Goal: Task Accomplishment & Management: Manage account settings

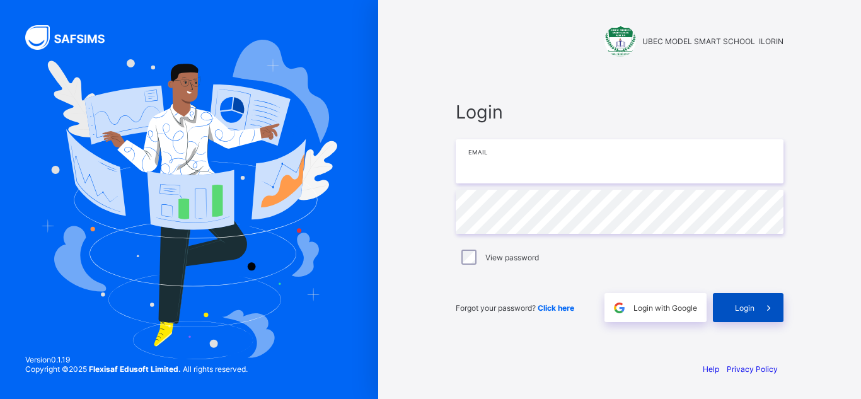
type input "**********"
click at [745, 303] on span "Login" at bounding box center [745, 307] width 20 height 9
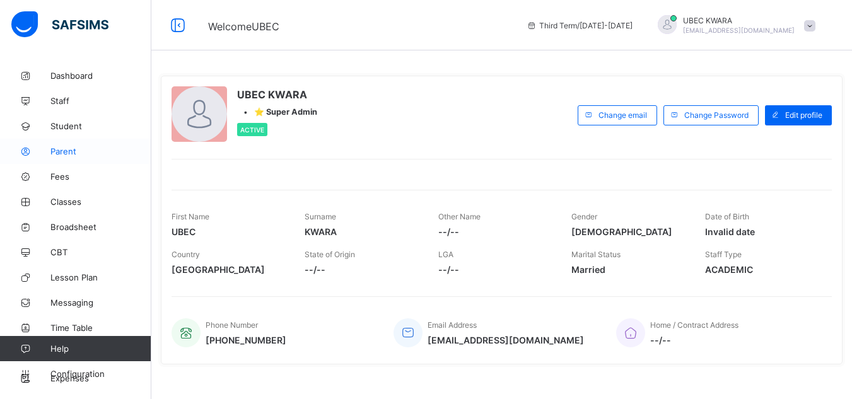
click at [107, 144] on link "Parent" at bounding box center [75, 151] width 151 height 25
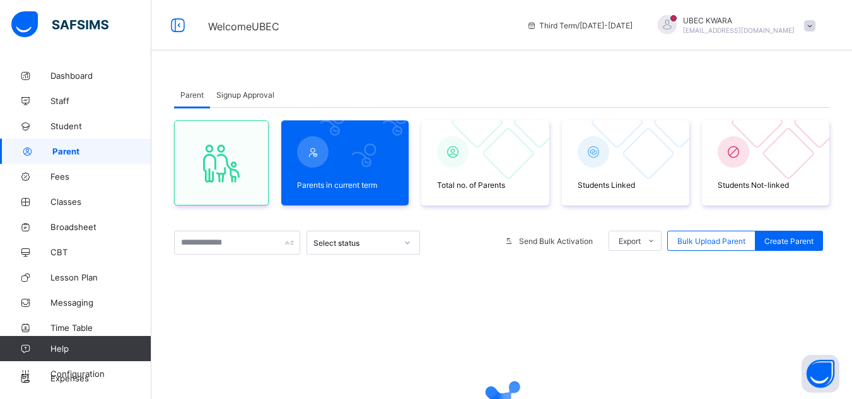
click at [471, 275] on div at bounding box center [501, 386] width 655 height 240
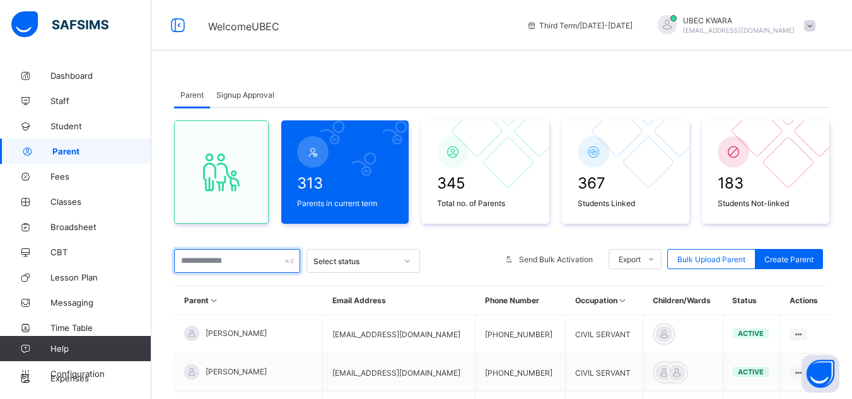
click at [254, 266] on input "text" at bounding box center [237, 261] width 126 height 24
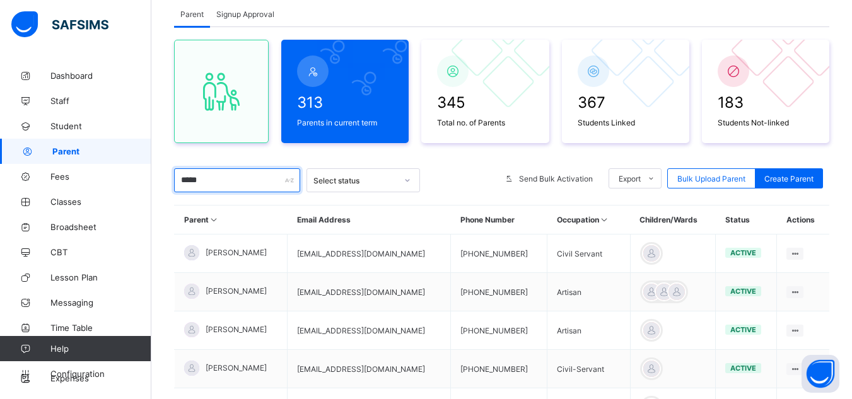
scroll to position [101, 0]
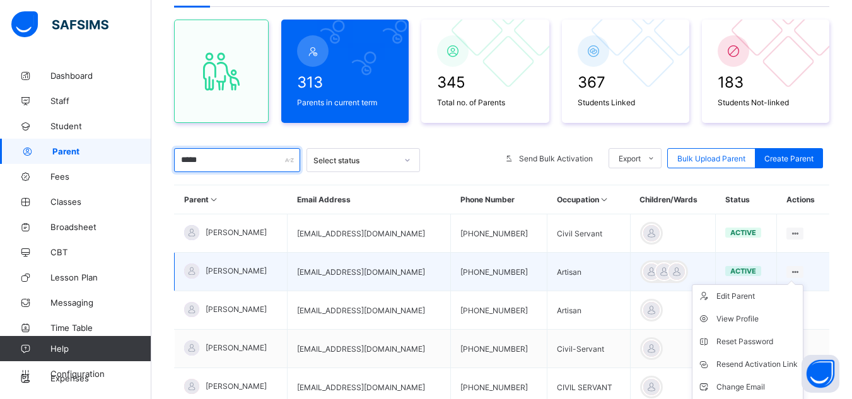
type input "*****"
click at [803, 284] on ul "Edit Parent View Profile Reset Password Resend Activation Link Change Email Lin…" at bounding box center [748, 364] width 112 height 160
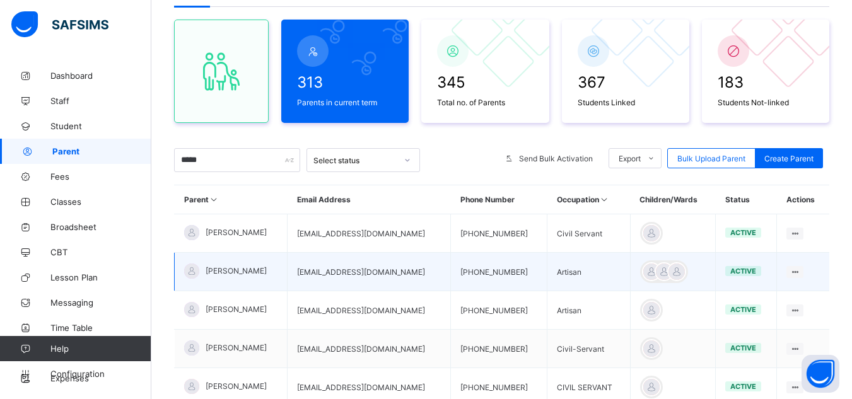
scroll to position [227, 0]
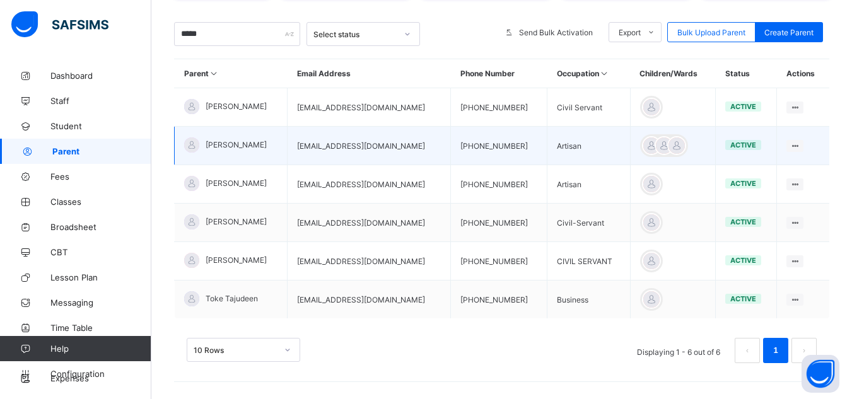
click at [805, 274] on tbody "Rukayat Mustapha mustapharukayat54@gmail.com +2347031549542 Civil Servant activ…" at bounding box center [502, 203] width 655 height 231
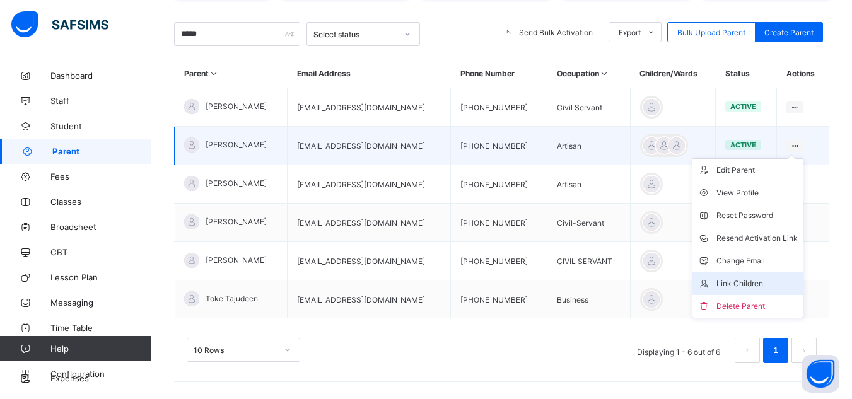
click at [744, 281] on div "Link Children" at bounding box center [756, 283] width 81 height 13
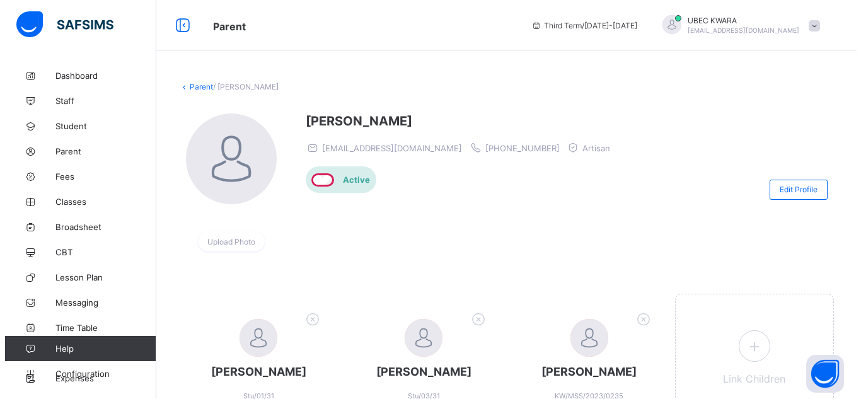
scroll to position [90, 0]
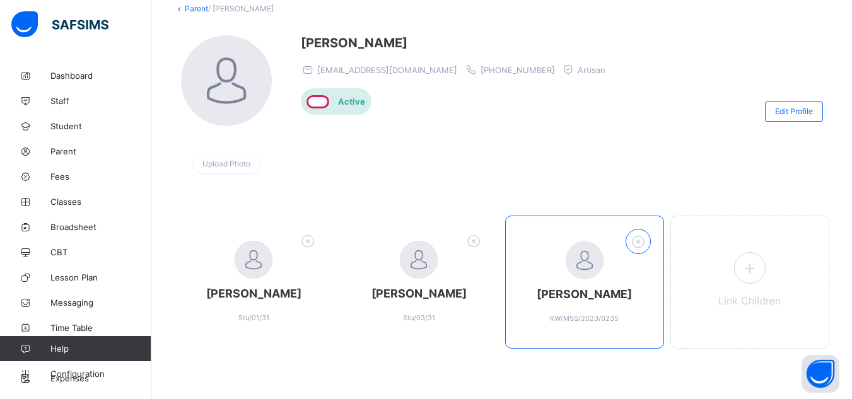
click at [648, 233] on icon at bounding box center [638, 241] width 20 height 16
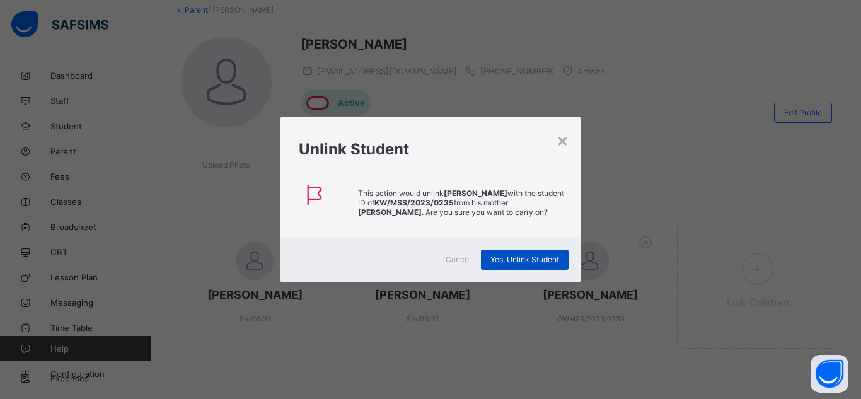
click at [557, 262] on span "Yes, Unlink Student" at bounding box center [525, 259] width 69 height 9
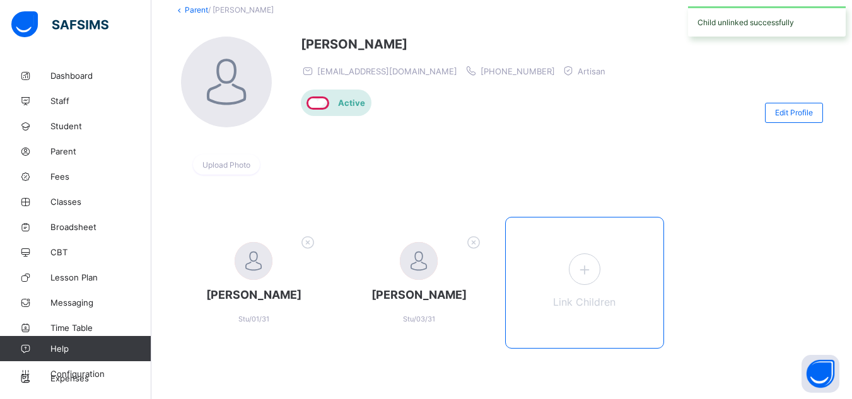
click at [595, 262] on icon at bounding box center [584, 270] width 23 height 20
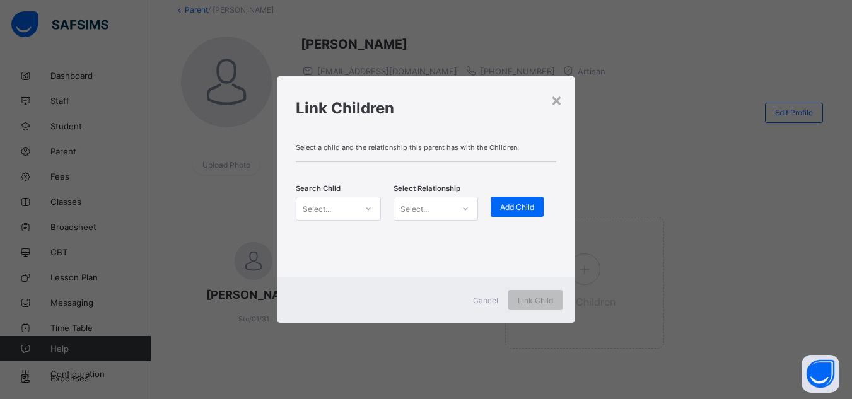
click at [367, 202] on icon at bounding box center [369, 208] width 8 height 13
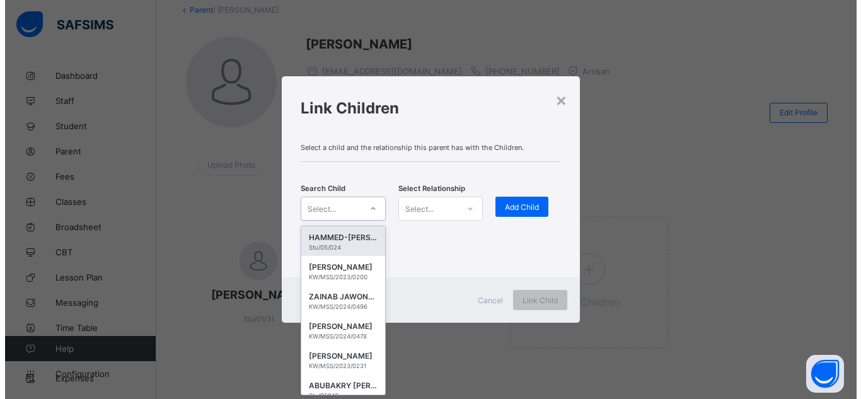
scroll to position [0, 0]
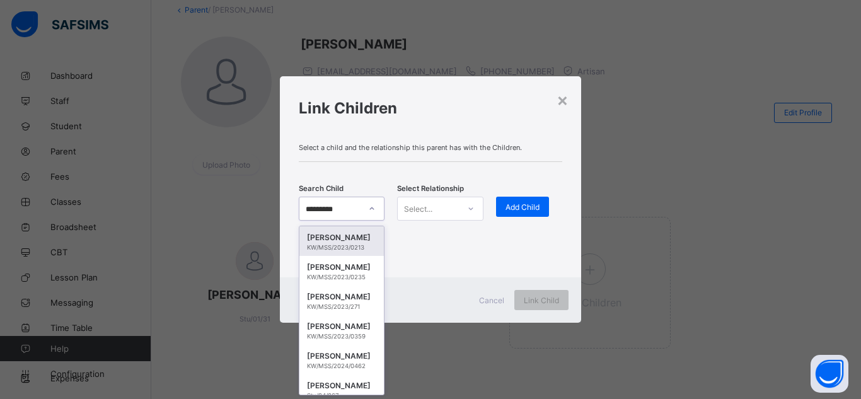
type input "**********"
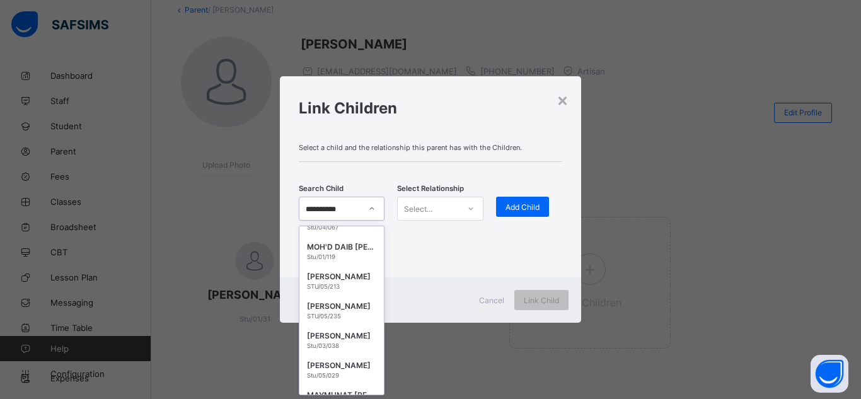
scroll to position [177, 0]
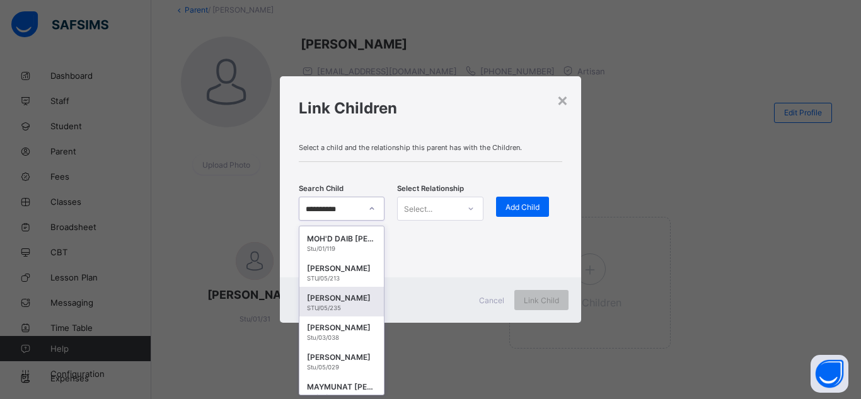
click at [329, 304] on div "ABDULRAZAQ ABDULRAZAQ" at bounding box center [341, 298] width 69 height 13
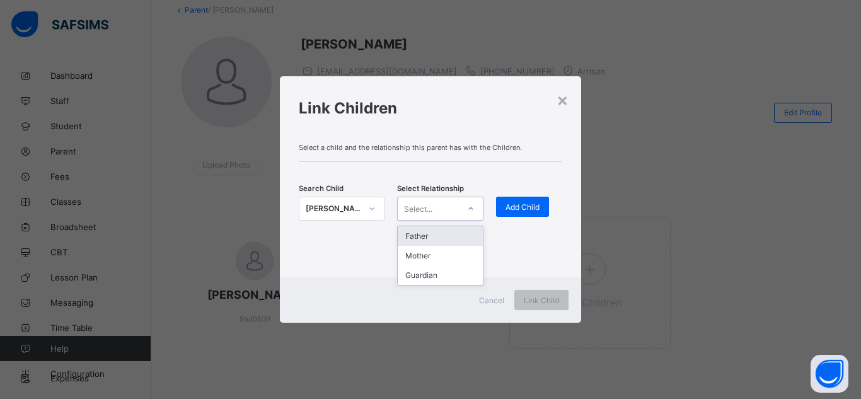
click at [447, 213] on div "Select..." at bounding box center [428, 209] width 61 height 18
click at [421, 254] on div "Mother" at bounding box center [440, 256] width 85 height 20
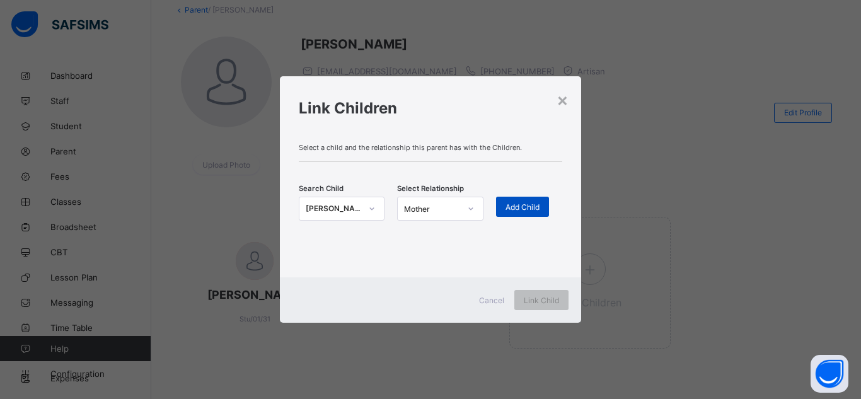
click at [511, 211] on span "Add Child" at bounding box center [523, 206] width 34 height 9
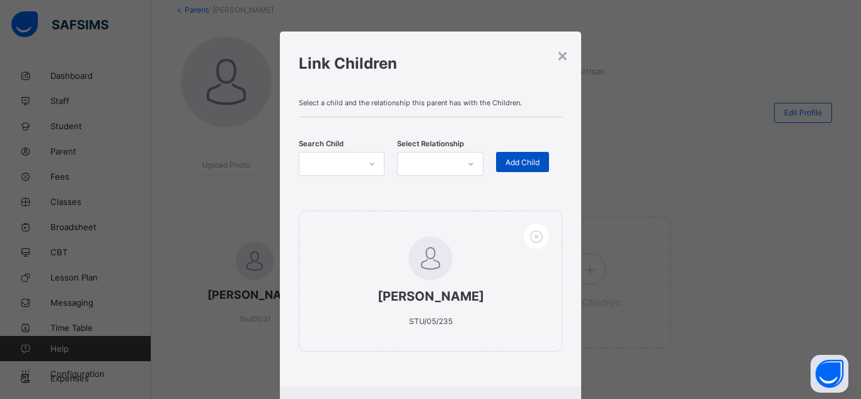
click at [523, 158] on span "Add Child" at bounding box center [523, 162] width 34 height 9
click at [518, 158] on span "Add Child" at bounding box center [523, 162] width 34 height 9
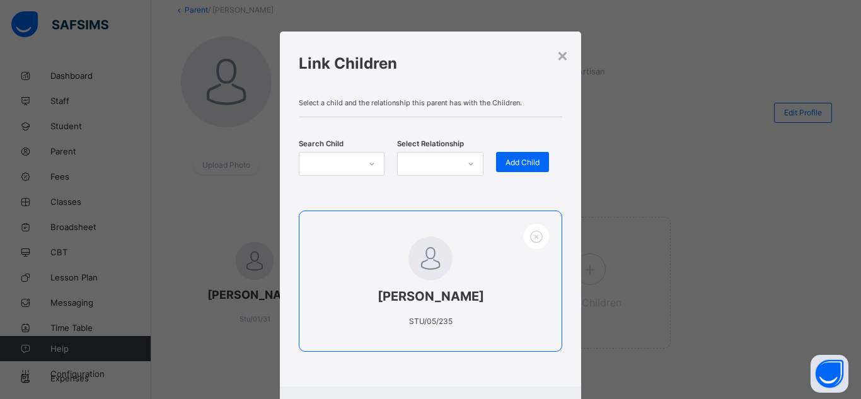
click at [481, 262] on div "ABDULRAZAQ ABDULRAZAQ STU/05/235" at bounding box center [431, 281] width 264 height 141
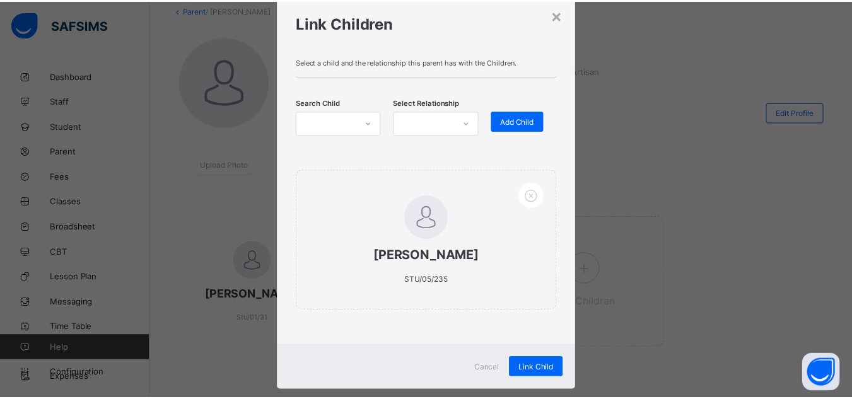
scroll to position [64, 0]
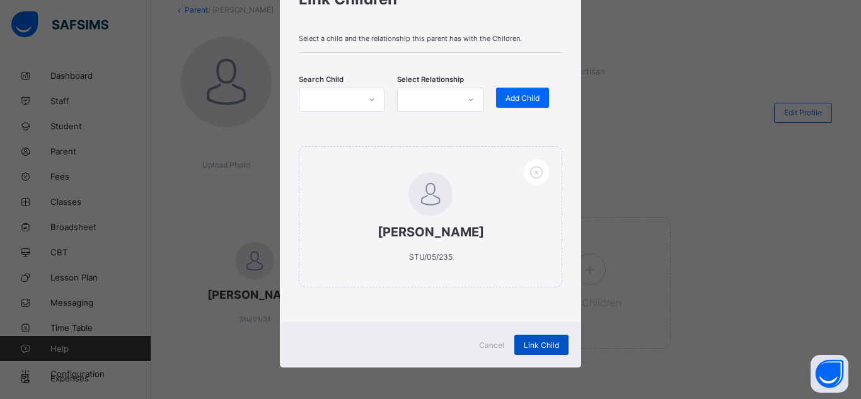
click at [547, 345] on span "Link Child" at bounding box center [541, 345] width 35 height 9
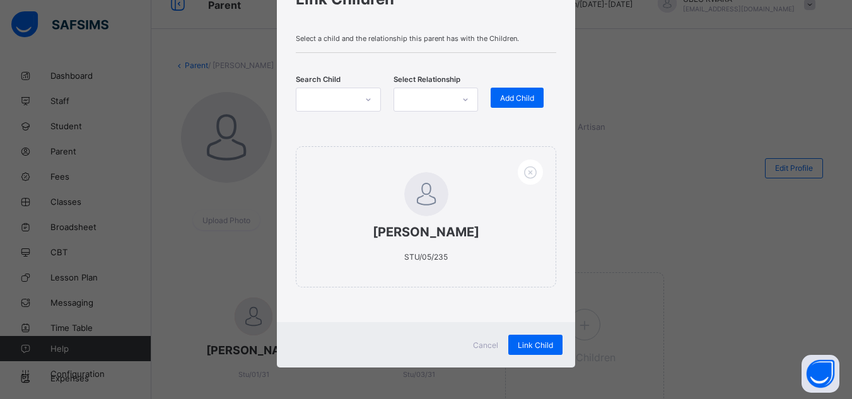
scroll to position [90, 0]
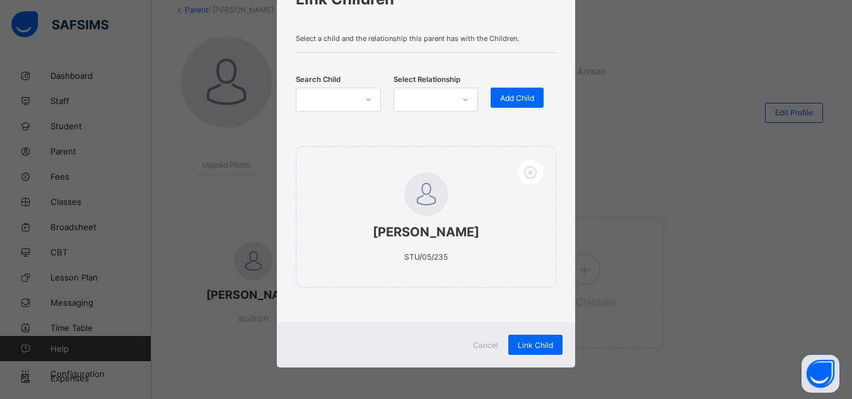
drag, startPoint x: 530, startPoint y: 27, endPoint x: 520, endPoint y: 25, distance: 9.8
click at [520, 25] on div "Select a child and the relationship this parent has with the Children. Search C…" at bounding box center [426, 174] width 298 height 298
click at [840, 3] on div "× Link Children Select a child and the relationship this parent has with the Ch…" at bounding box center [426, 199] width 852 height 399
click at [546, 346] on span "Link Child" at bounding box center [535, 345] width 35 height 9
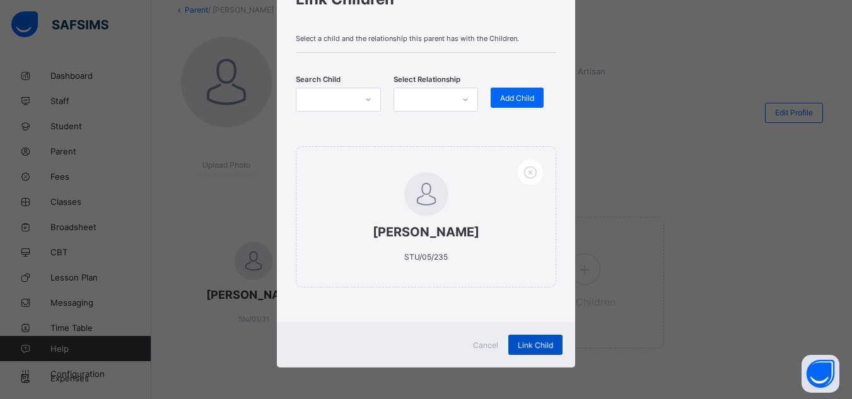
click at [546, 346] on span "Link Child" at bounding box center [535, 345] width 35 height 9
click at [448, 91] on div at bounding box center [423, 100] width 59 height 18
click at [434, 146] on div "Mother" at bounding box center [435, 147] width 83 height 20
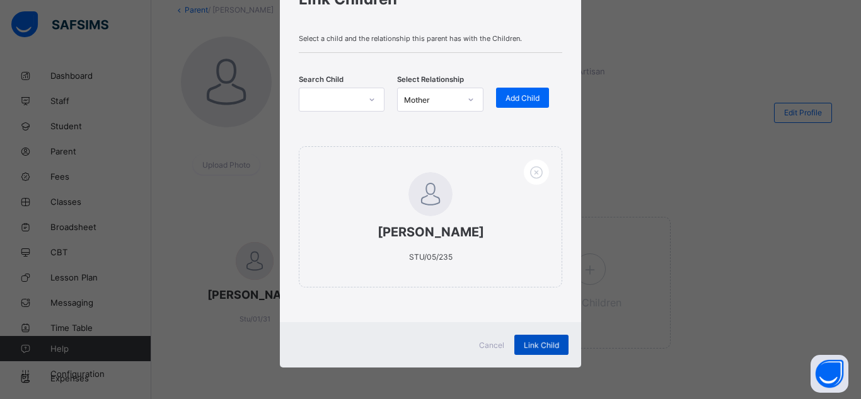
click at [540, 342] on div "Link Child" at bounding box center [542, 345] width 54 height 20
click at [306, 102] on input "text" at bounding box center [306, 100] width 1 height 8
click at [688, 136] on div "× Link Children Select a child and the relationship this parent has with the Ch…" at bounding box center [430, 199] width 861 height 399
click at [482, 337] on div "Cancel" at bounding box center [491, 345] width 45 height 20
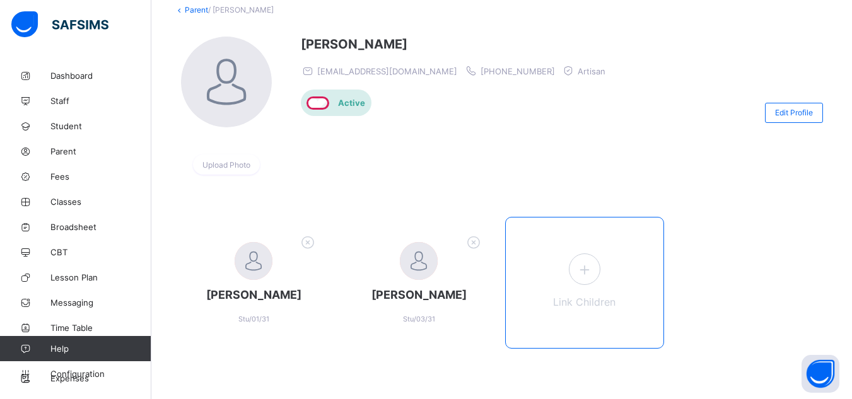
click at [595, 276] on div "Link Children" at bounding box center [584, 283] width 159 height 132
click at [595, 260] on icon at bounding box center [584, 270] width 23 height 20
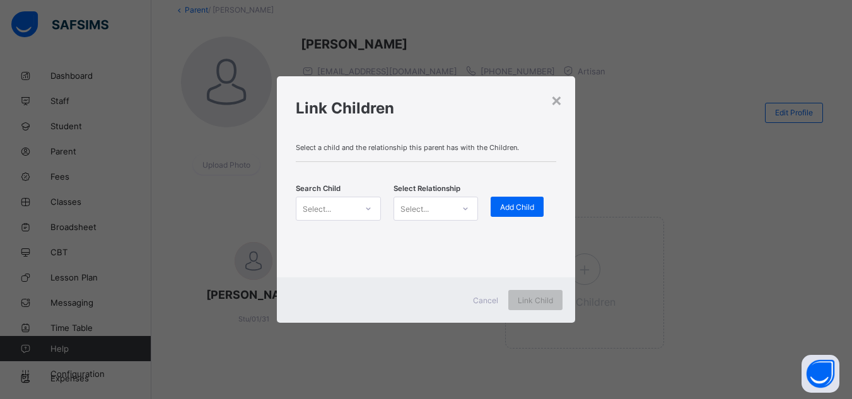
click at [361, 211] on div at bounding box center [368, 209] width 21 height 20
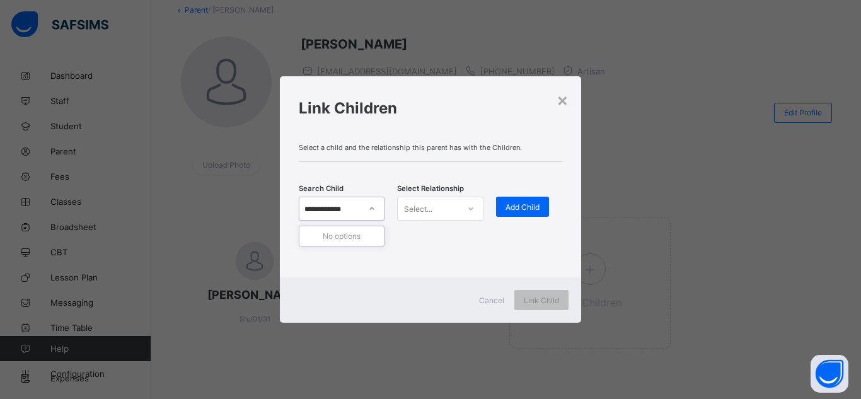
scroll to position [0, 0]
type input "**********"
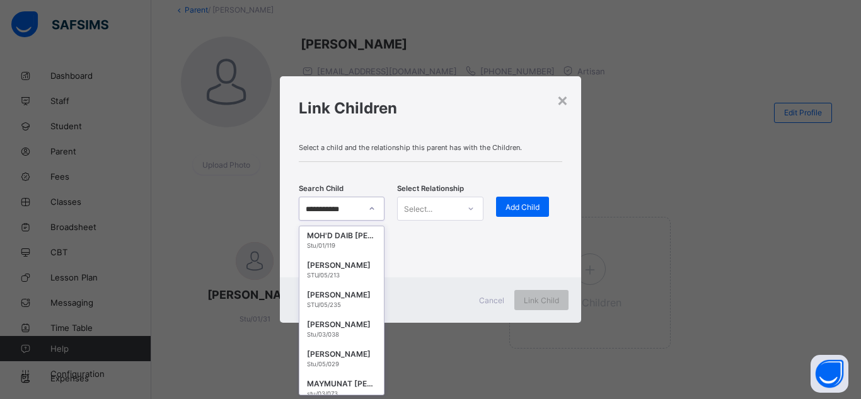
scroll to position [187, 0]
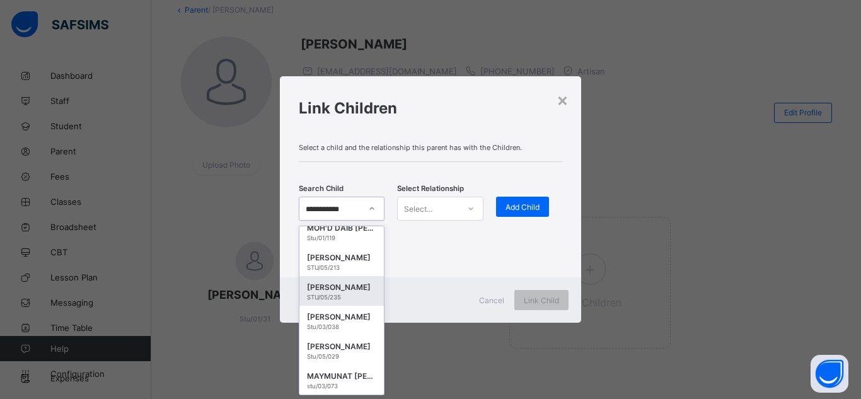
click at [339, 296] on div "STU/05/235" at bounding box center [341, 297] width 69 height 7
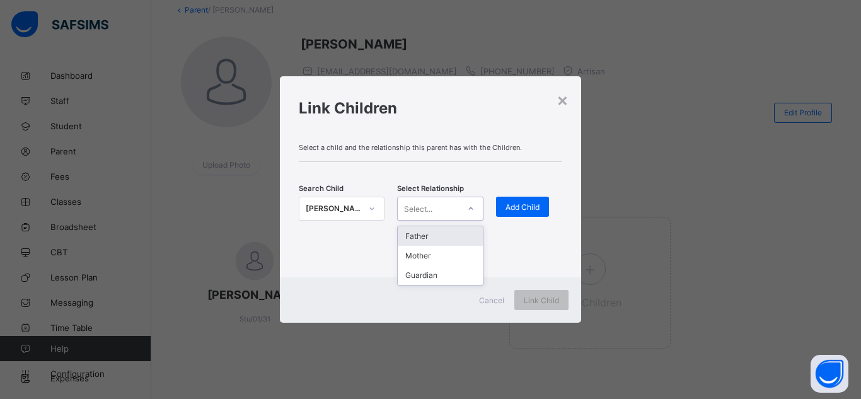
click at [419, 212] on div "Select..." at bounding box center [418, 209] width 28 height 24
click at [411, 255] on div "Mother" at bounding box center [440, 256] width 85 height 20
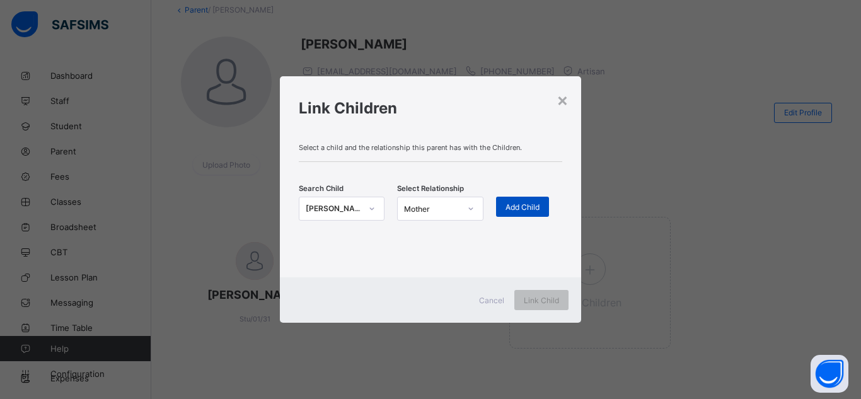
click at [509, 209] on span "Add Child" at bounding box center [523, 206] width 34 height 9
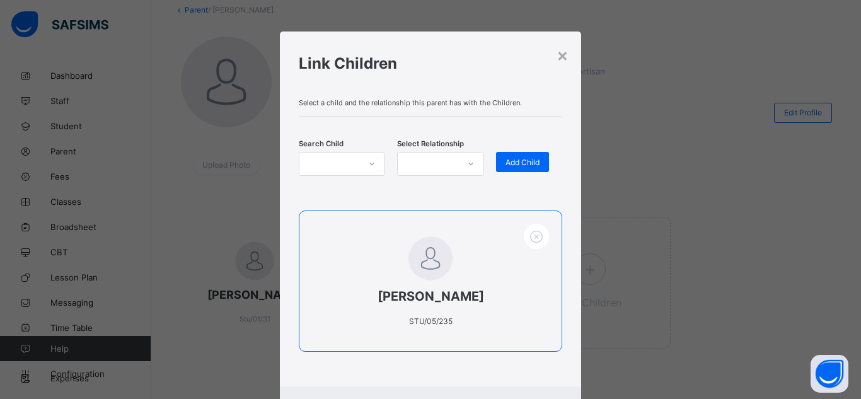
click at [504, 256] on div "ABDULRAZAQ ABDULRAZAQ STU/05/235" at bounding box center [431, 281] width 264 height 141
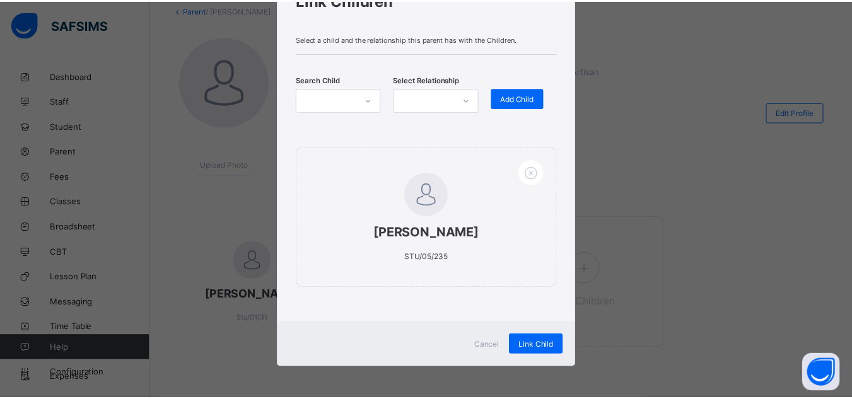
scroll to position [64, 0]
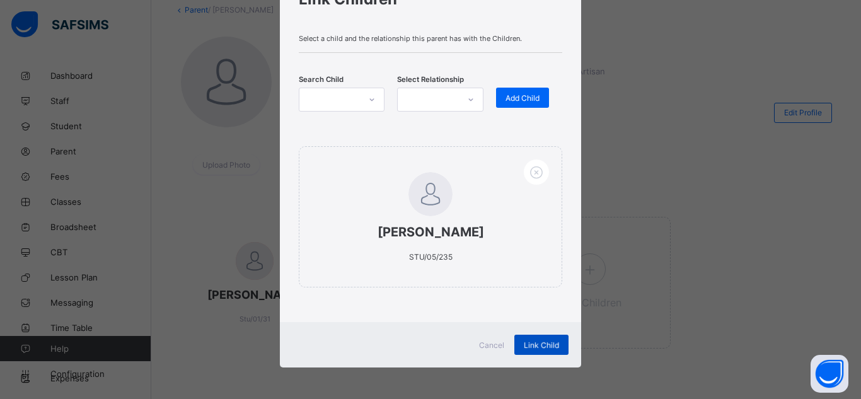
click at [534, 354] on div "Link Child" at bounding box center [542, 345] width 54 height 20
click at [535, 346] on div "Link Child" at bounding box center [542, 345] width 54 height 20
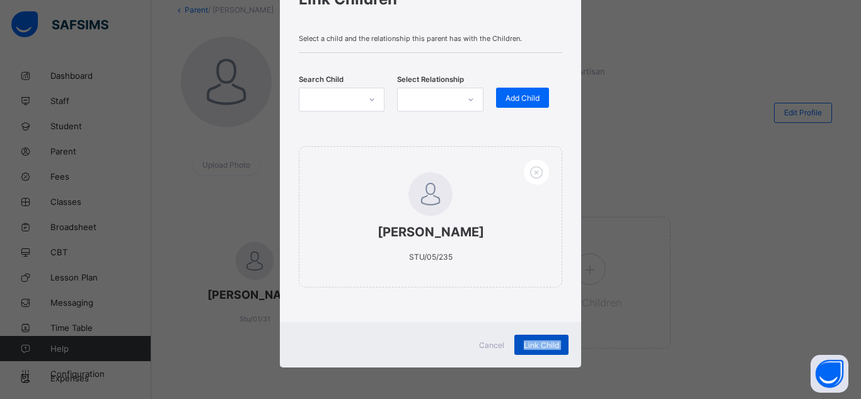
click at [535, 346] on div "Link Child" at bounding box center [542, 345] width 54 height 20
click at [586, 356] on div "× Link Children Select a child and the relationship this parent has with the Ch…" at bounding box center [430, 199] width 861 height 399
click at [490, 347] on span "Cancel" at bounding box center [491, 345] width 25 height 9
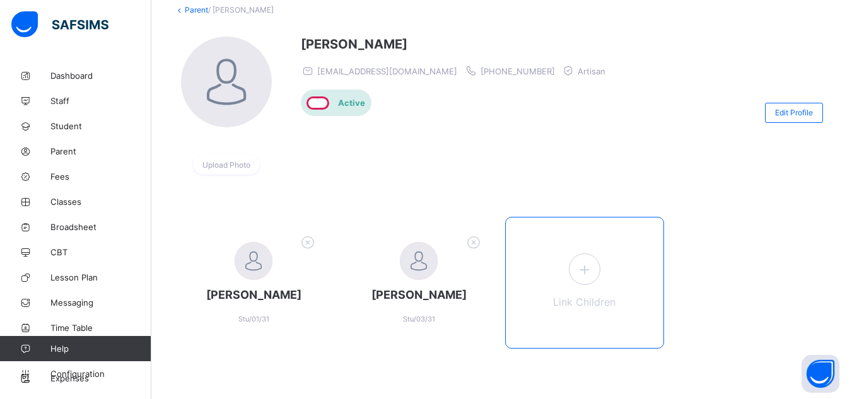
click at [581, 260] on icon at bounding box center [584, 270] width 23 height 20
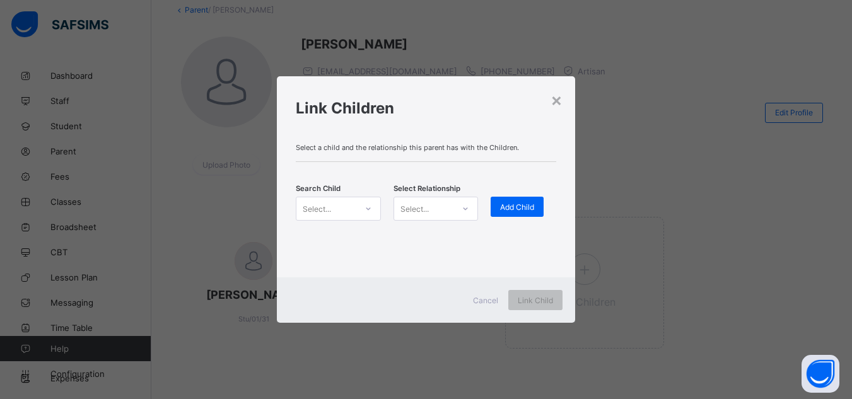
click at [332, 220] on div "Select..." at bounding box center [338, 209] width 85 height 24
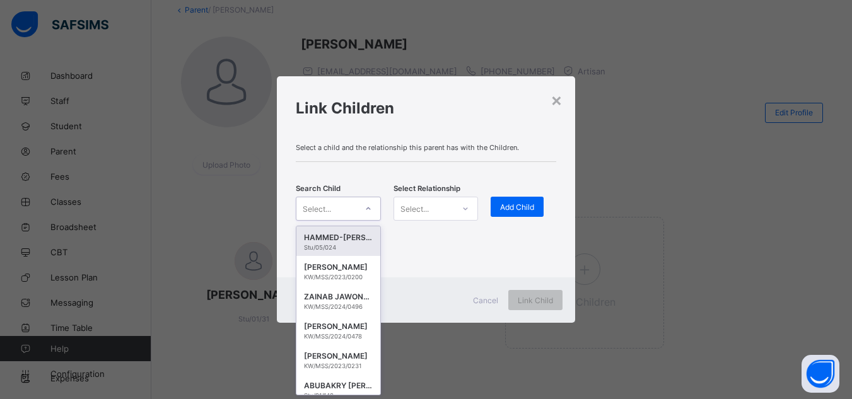
scroll to position [0, 0]
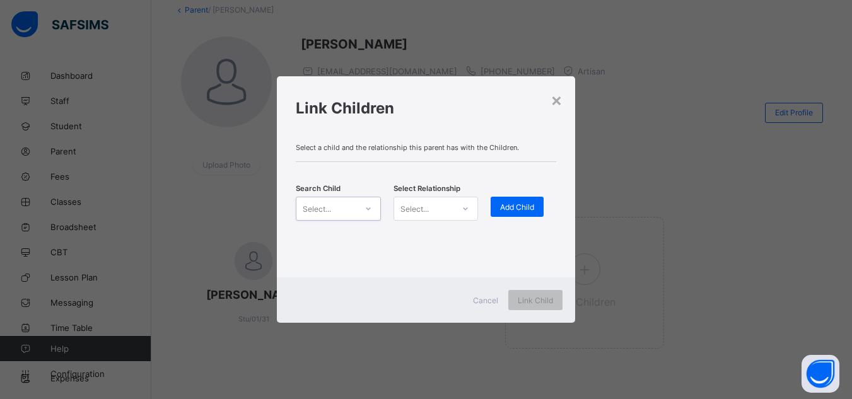
click at [327, 209] on div "Select..." at bounding box center [317, 209] width 28 height 24
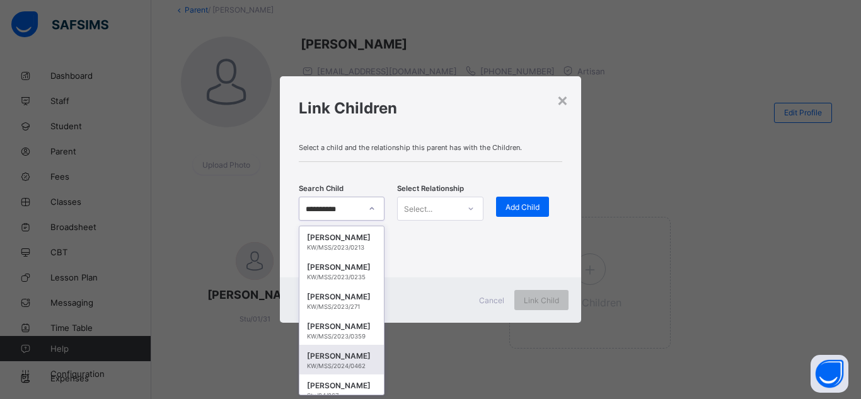
type input "**********"
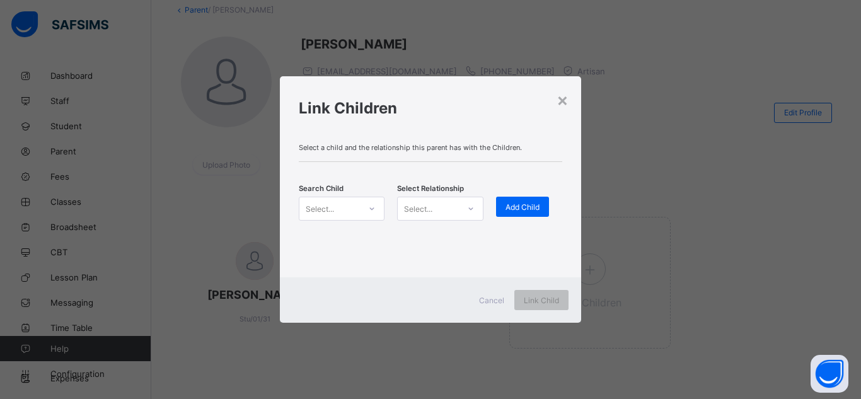
click at [378, 397] on div "× Link Children Select a child and the relationship this parent has with the Ch…" at bounding box center [430, 199] width 861 height 399
click at [347, 204] on div "Select..." at bounding box center [330, 209] width 61 height 18
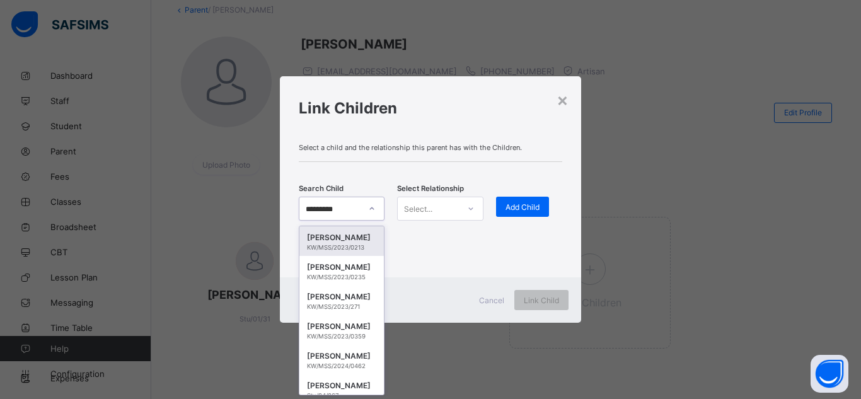
type input "**********"
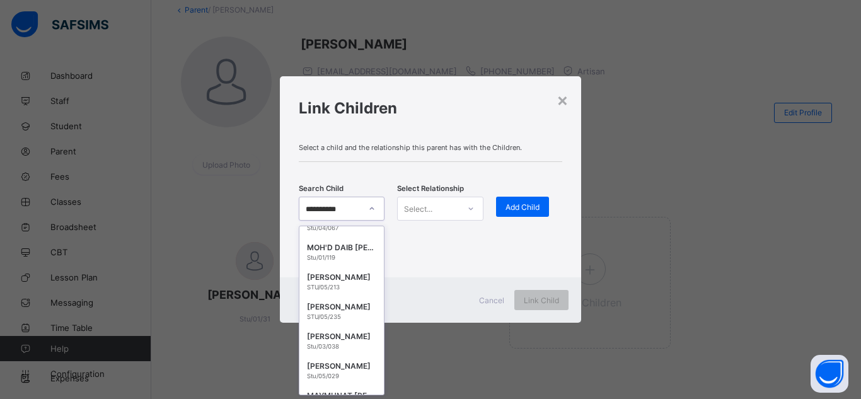
scroll to position [177, 0]
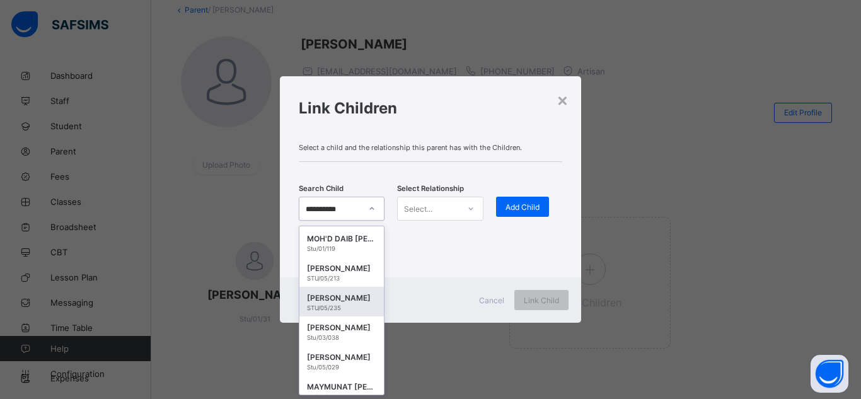
click at [330, 299] on div "ABDULRAZAQ ABDULRAZAQ" at bounding box center [341, 298] width 69 height 13
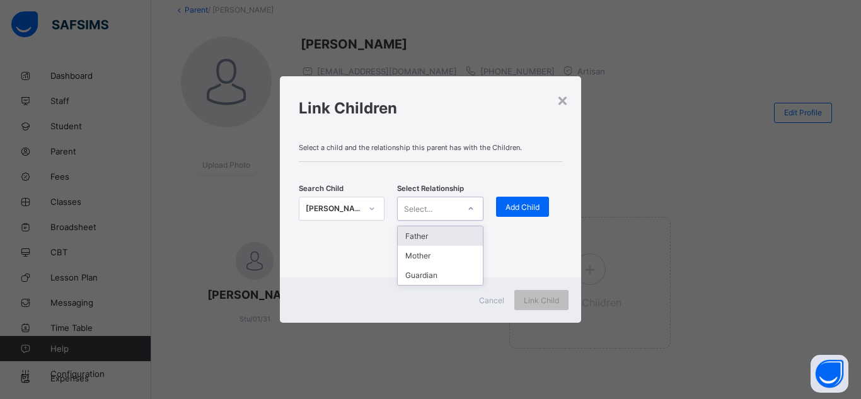
click at [435, 207] on div "Select..." at bounding box center [428, 209] width 61 height 18
click at [416, 255] on div "Mother" at bounding box center [440, 256] width 85 height 20
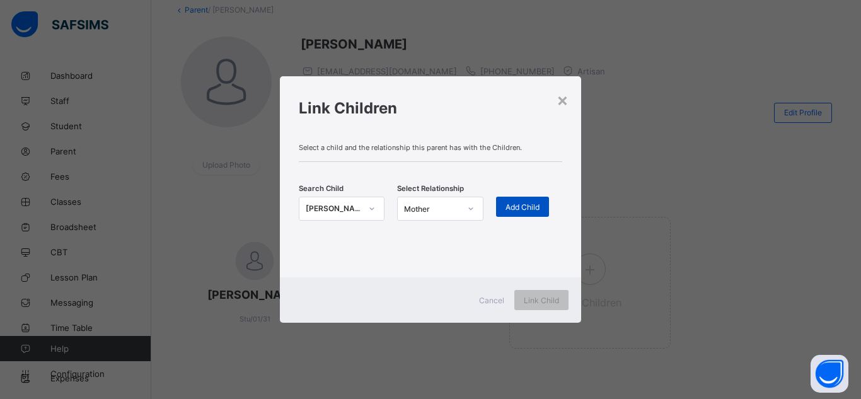
click at [528, 204] on span "Add Child" at bounding box center [523, 206] width 34 height 9
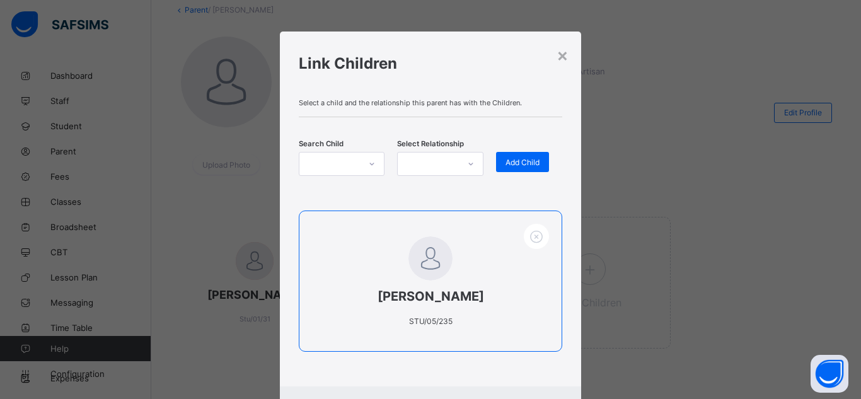
click at [493, 240] on div "ABDULRAZAQ ABDULRAZAQ STU/05/235" at bounding box center [431, 281] width 264 height 141
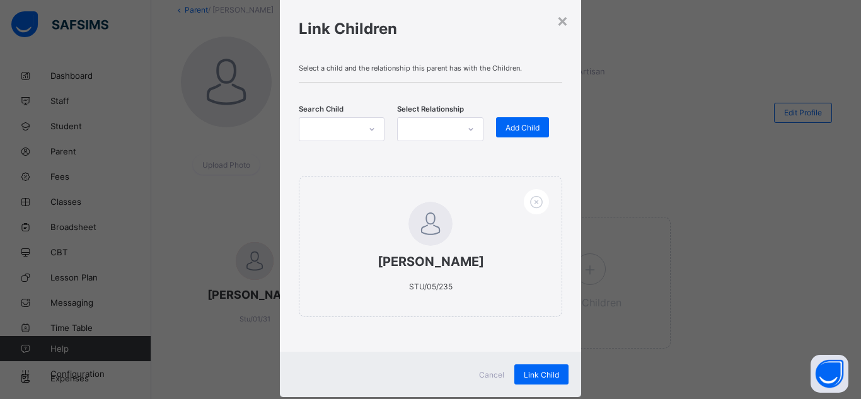
scroll to position [64, 0]
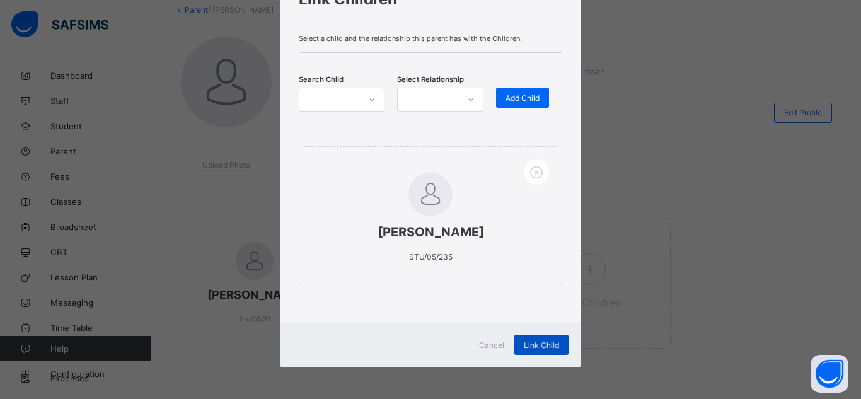
click at [542, 344] on div "Link Child" at bounding box center [542, 345] width 54 height 20
click at [521, 343] on div "Link Child" at bounding box center [542, 345] width 54 height 20
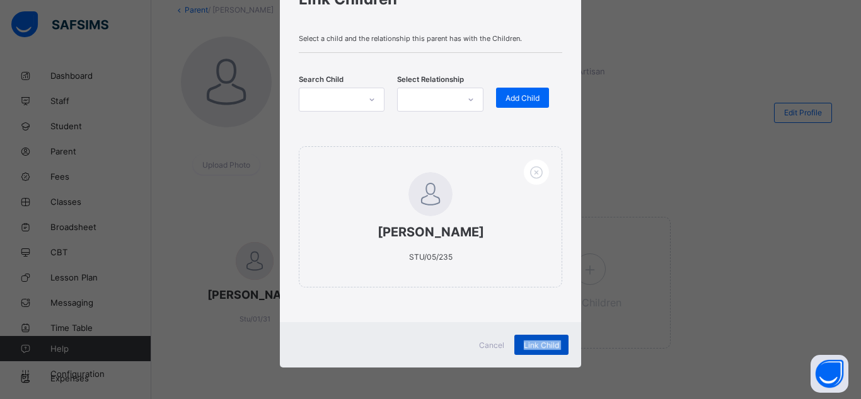
click at [521, 343] on div "Link Child" at bounding box center [542, 345] width 54 height 20
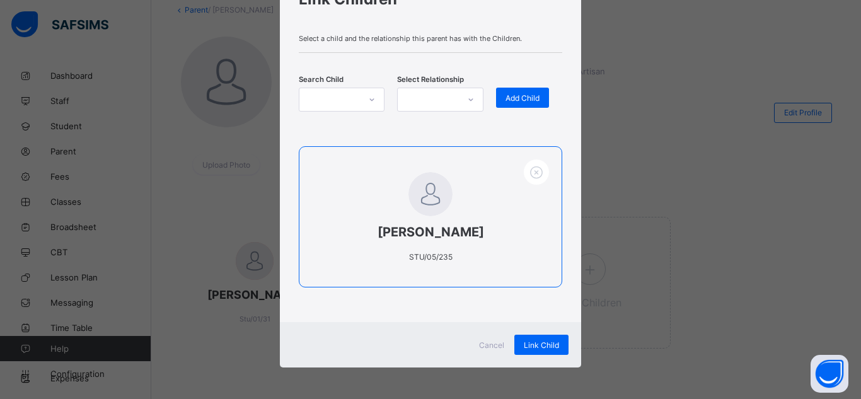
click at [487, 245] on span at bounding box center [431, 243] width 212 height 6
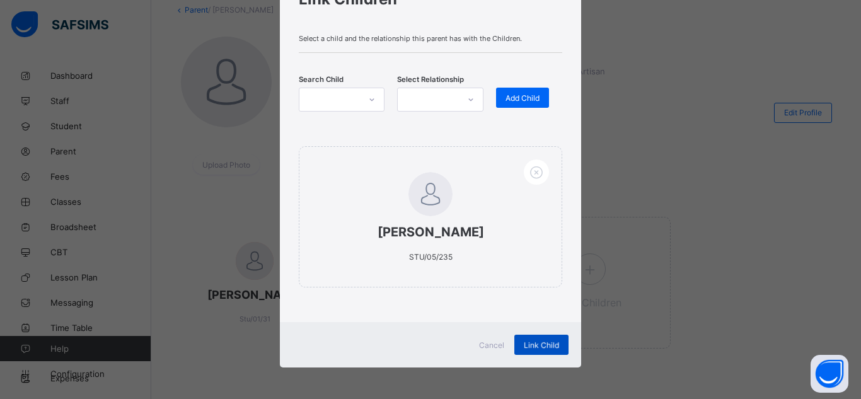
click at [525, 342] on div "Link Child" at bounding box center [542, 345] width 54 height 20
click at [642, 295] on div "× Link Children Select a child and the relationship this parent has with the Ch…" at bounding box center [430, 199] width 861 height 399
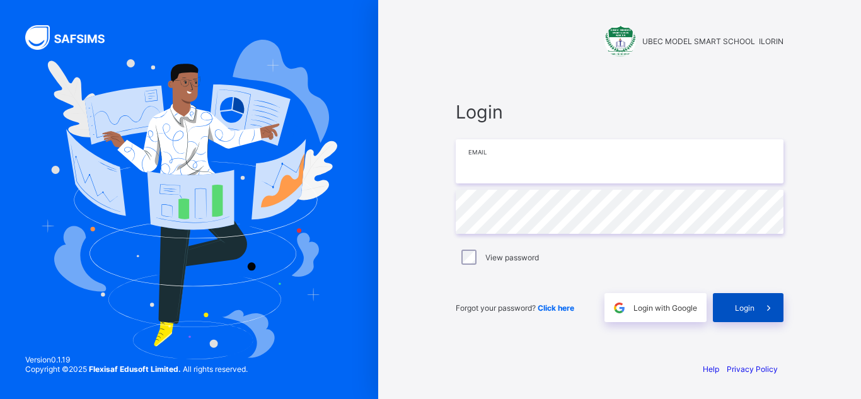
type input "**********"
click at [754, 298] on div "Login" at bounding box center [748, 307] width 71 height 29
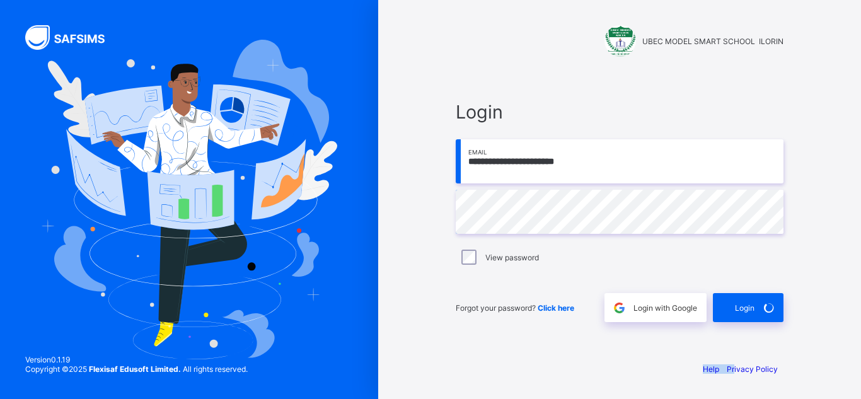
click at [663, 219] on div "**********" at bounding box center [620, 211] width 328 height 221
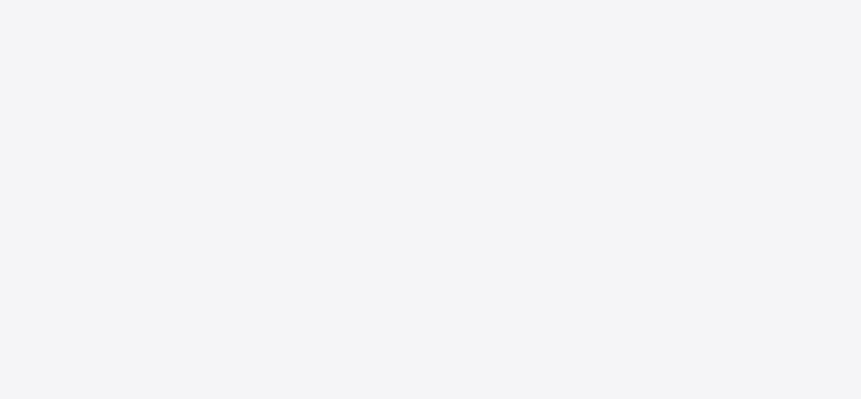
click at [796, 297] on div "New Update Available Hello there, You can install SAFSIMS on your device for ea…" at bounding box center [430, 199] width 861 height 399
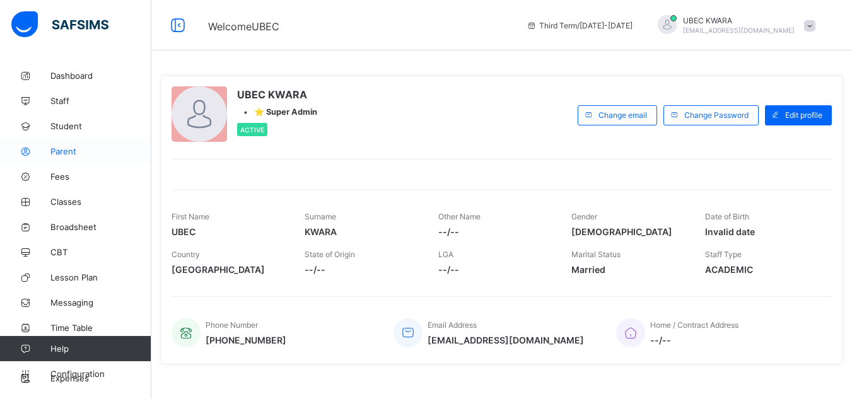
click at [73, 156] on span "Parent" at bounding box center [100, 151] width 101 height 10
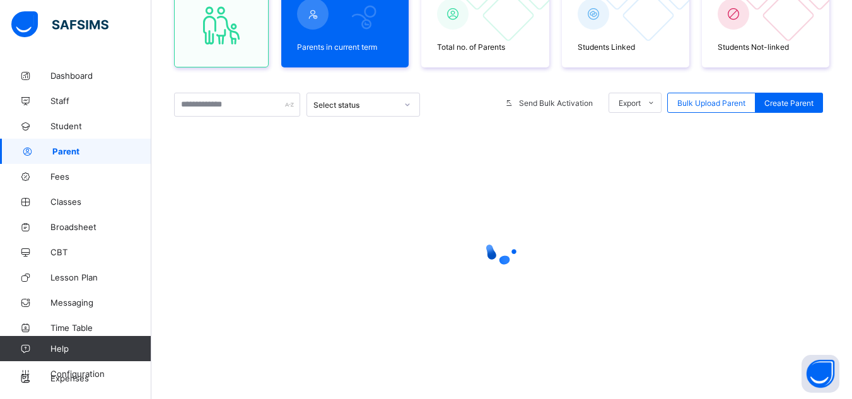
scroll to position [147, 0]
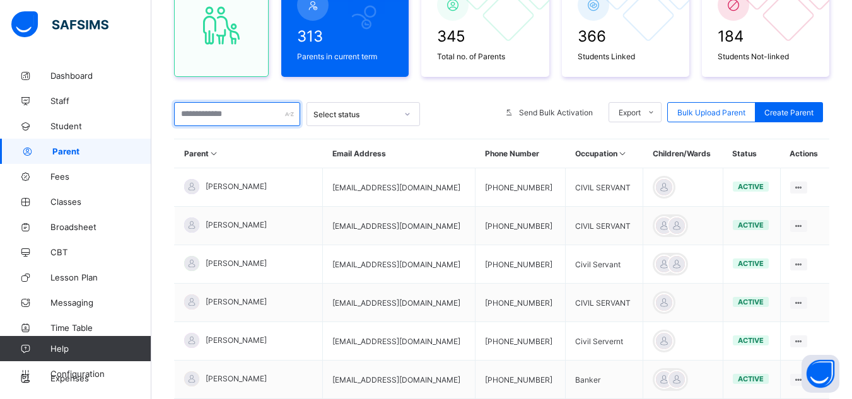
click at [225, 108] on input "text" at bounding box center [237, 114] width 126 height 24
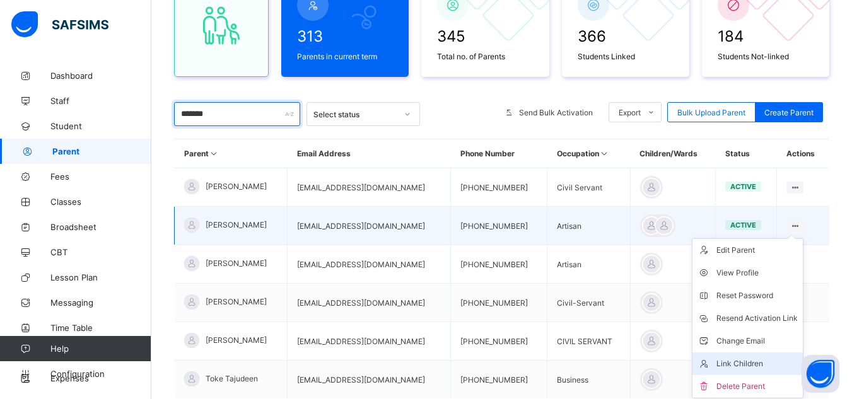
type input "*******"
click at [735, 360] on div "Link Children" at bounding box center [756, 364] width 81 height 13
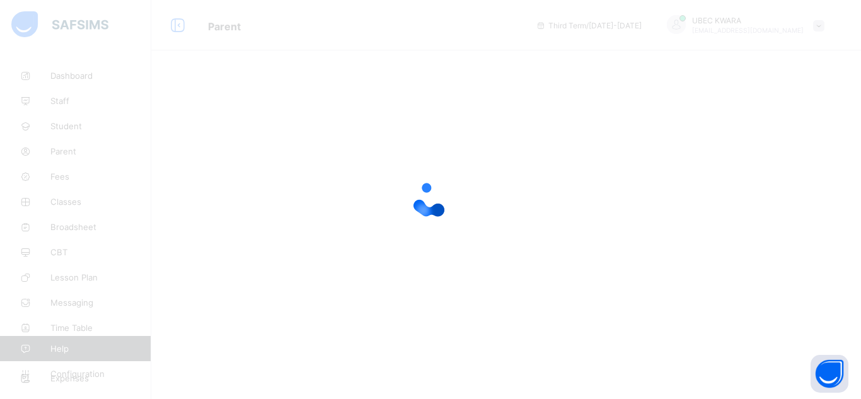
click at [388, 277] on div at bounding box center [430, 199] width 861 height 399
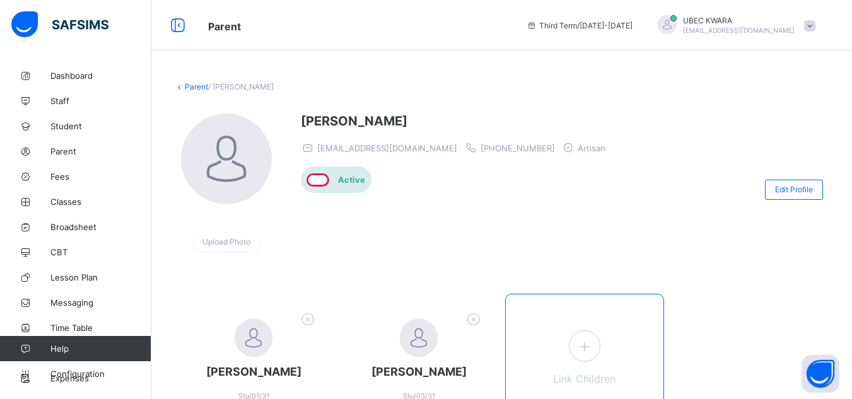
click at [583, 346] on icon at bounding box center [584, 347] width 23 height 20
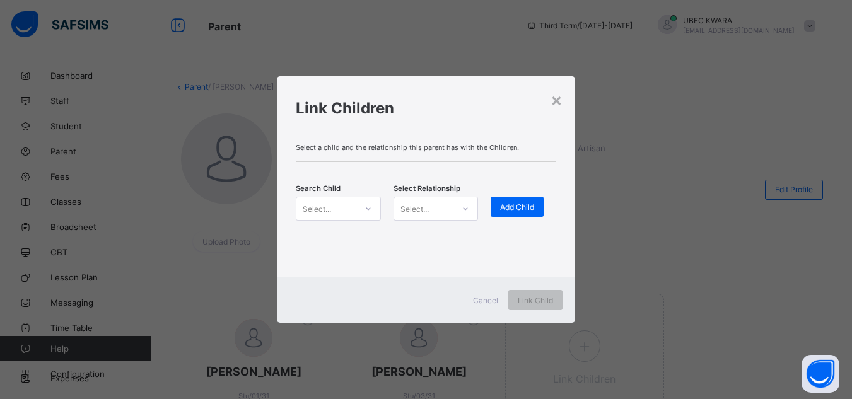
click at [342, 202] on div "Select..." at bounding box center [325, 209] width 59 height 18
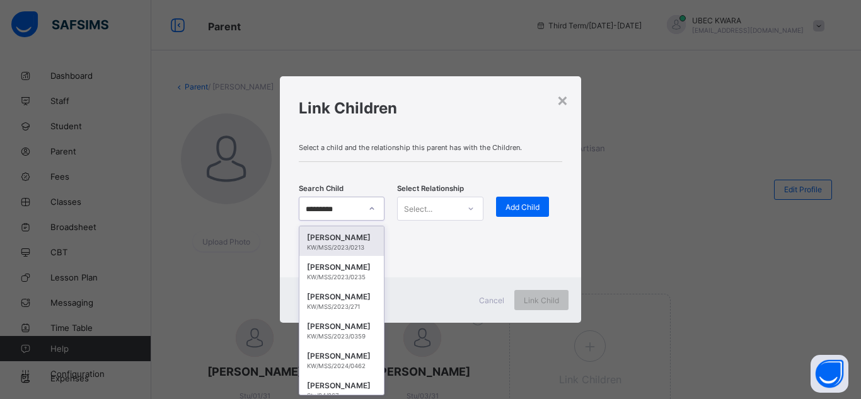
type input "**********"
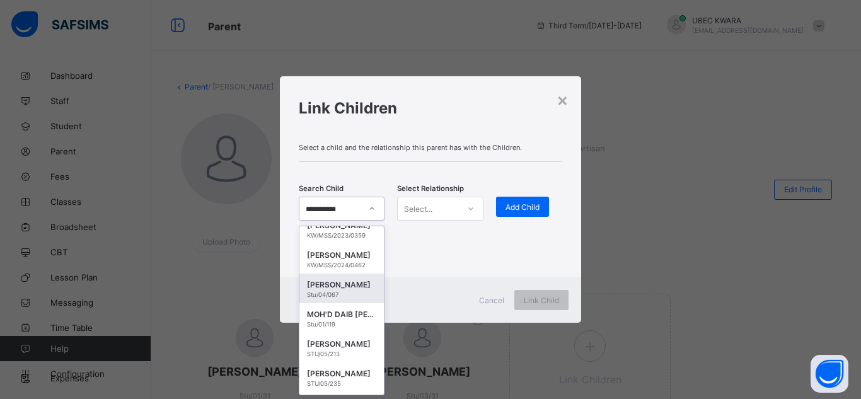
scroll to position [126, 0]
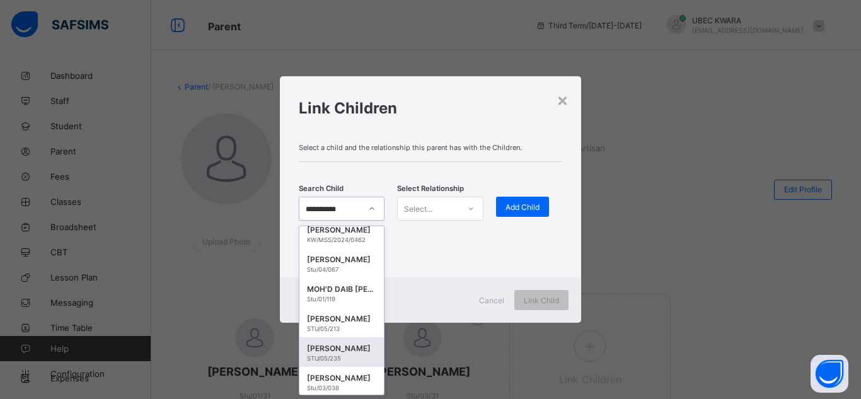
click at [310, 344] on div "ABDULRAZAQ ABDULRAZAQ" at bounding box center [341, 348] width 69 height 13
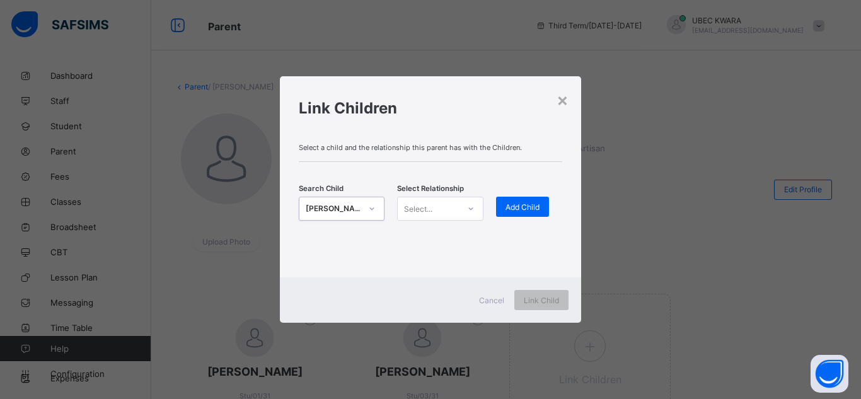
click at [427, 213] on div "Select..." at bounding box center [418, 209] width 28 height 24
click at [418, 244] on div "Father" at bounding box center [440, 236] width 85 height 20
click at [525, 207] on span "Add Child" at bounding box center [523, 206] width 34 height 9
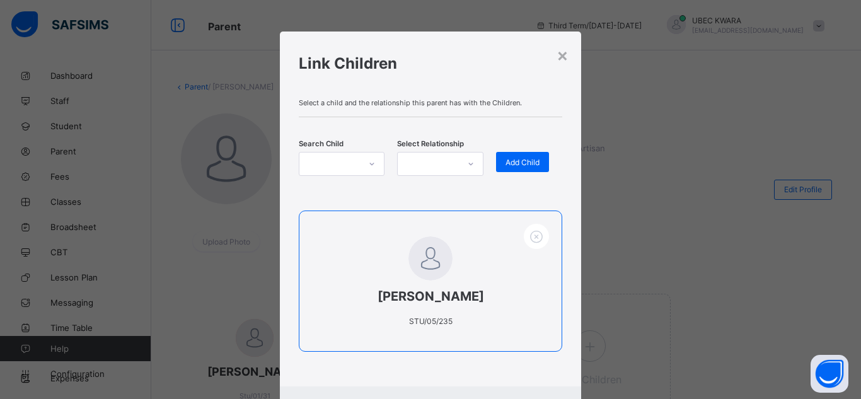
click at [532, 257] on div "ABDULRAZAQ ABDULRAZAQ STU/05/235" at bounding box center [431, 281] width 264 height 141
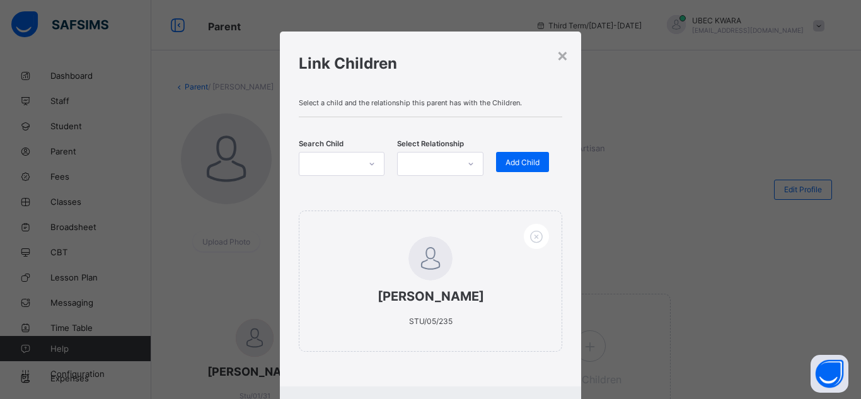
scroll to position [64, 0]
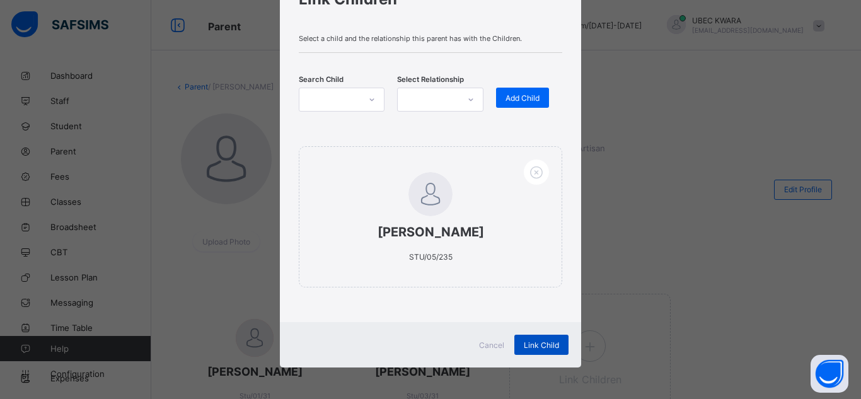
click at [526, 345] on span "Link Child" at bounding box center [541, 345] width 35 height 9
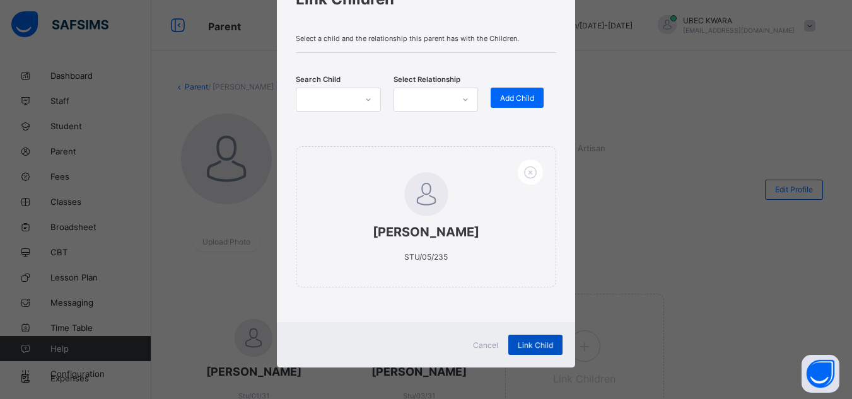
click at [530, 339] on div "Link Child" at bounding box center [535, 345] width 54 height 20
click at [532, 339] on div "Link Child" at bounding box center [535, 345] width 54 height 20
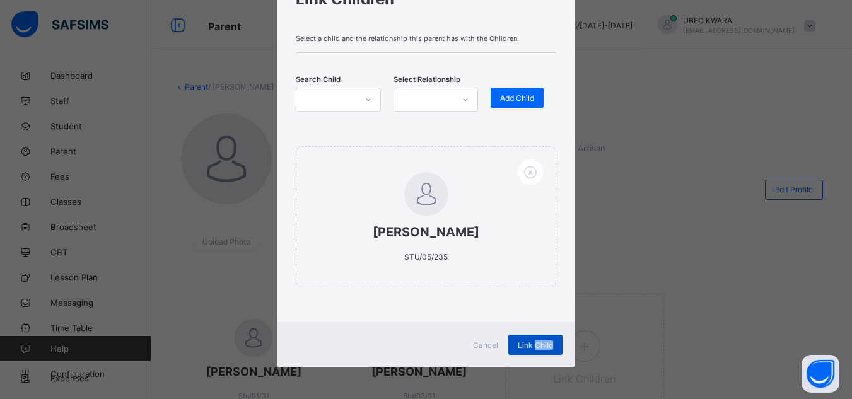
click at [532, 339] on div "Link Child" at bounding box center [535, 345] width 54 height 20
click at [510, 106] on div "Add Child" at bounding box center [517, 98] width 53 height 20
click at [510, 103] on div "Add Child" at bounding box center [517, 98] width 53 height 20
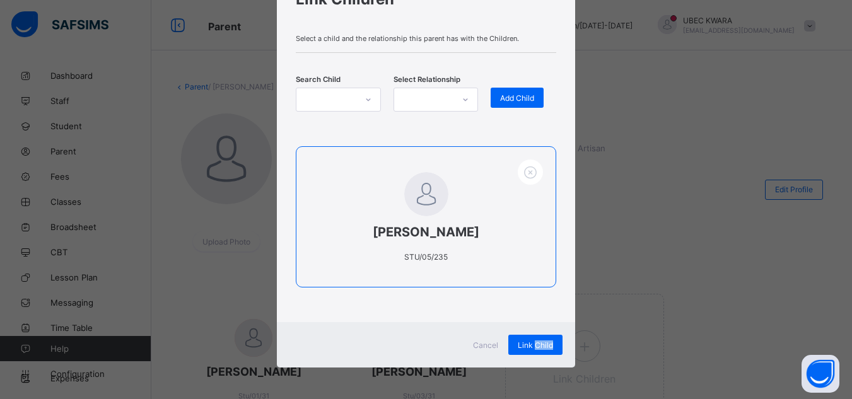
click at [485, 257] on div "ABDULRAZAQ ABDULRAZAQ STU/05/235" at bounding box center [426, 216] width 260 height 141
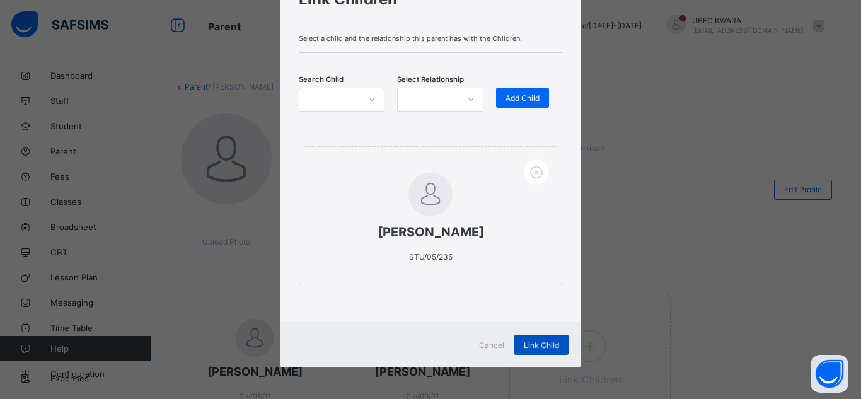
click at [533, 340] on div "Link Child" at bounding box center [542, 345] width 54 height 20
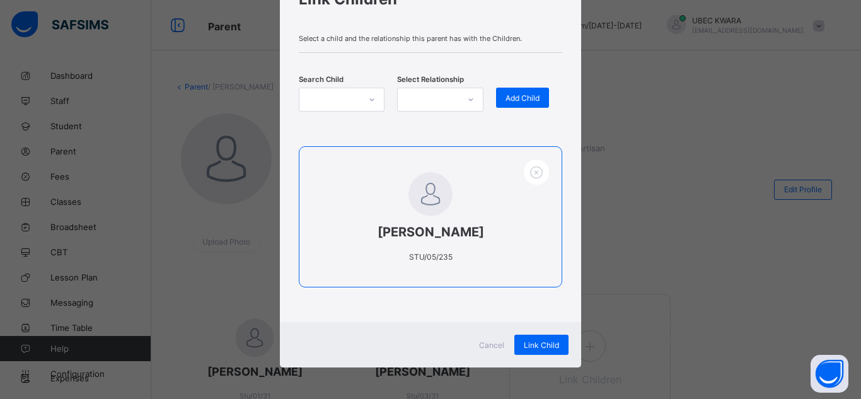
click at [482, 166] on div "ABDULRAZAQ ABDULRAZAQ STU/05/235" at bounding box center [431, 216] width 264 height 141
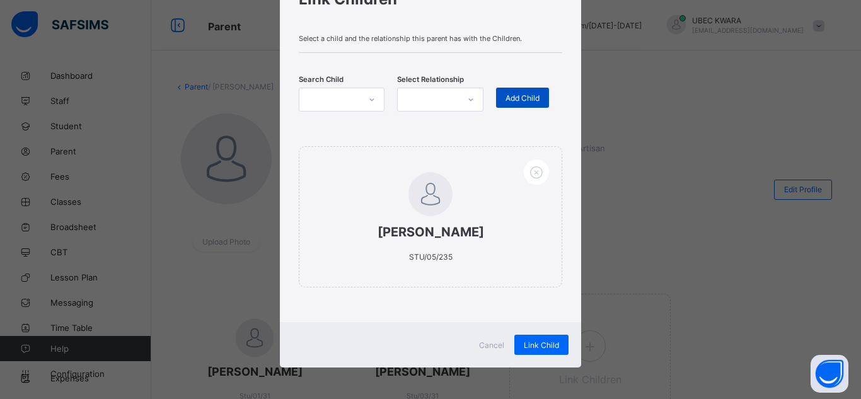
click at [527, 90] on div "Add Child" at bounding box center [522, 98] width 53 height 20
click at [546, 341] on span "Link Child" at bounding box center [541, 345] width 35 height 9
click at [587, 344] on div "× Link Children Select a child and the relationship this parent has with the Ch…" at bounding box center [430, 199] width 861 height 399
click at [522, 344] on div "Link Child" at bounding box center [542, 345] width 54 height 20
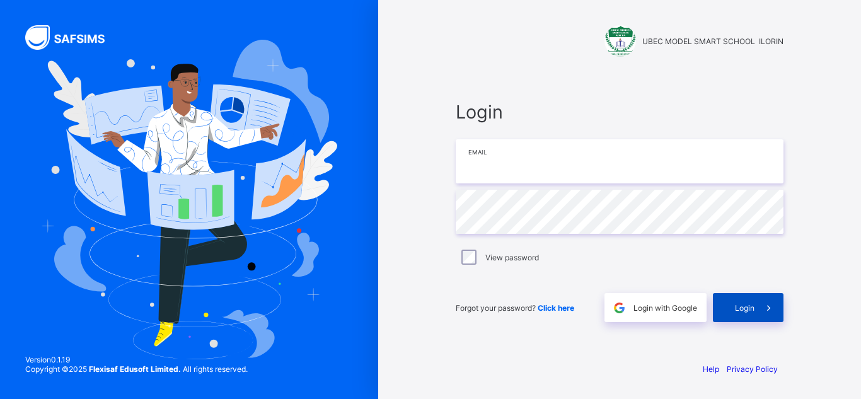
type input "**********"
click at [764, 303] on icon at bounding box center [768, 308] width 13 height 12
